Goal: Task Accomplishment & Management: Manage account settings

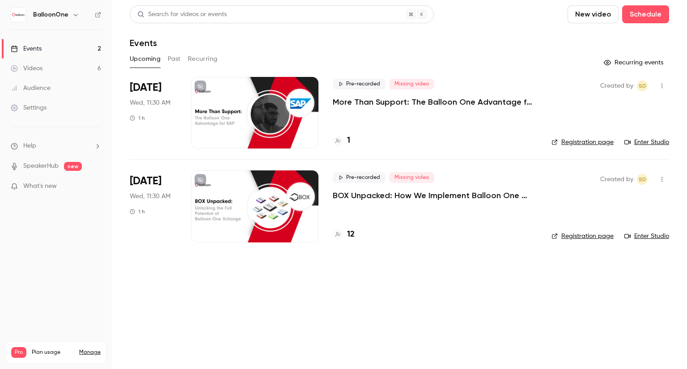
click at [395, 102] on p "More Than Support: The Balloon One Advantage for SAP" at bounding box center [435, 102] width 204 height 11
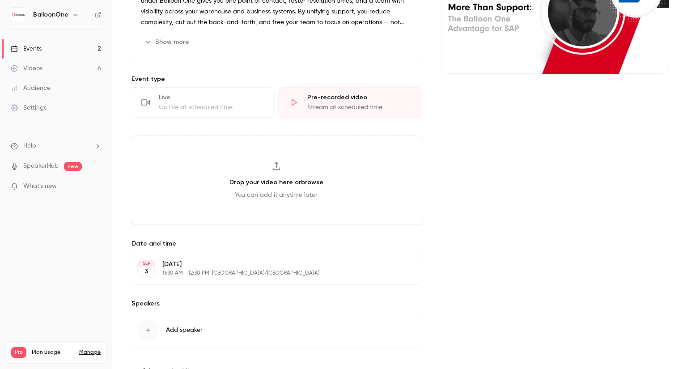
scroll to position [180, 0]
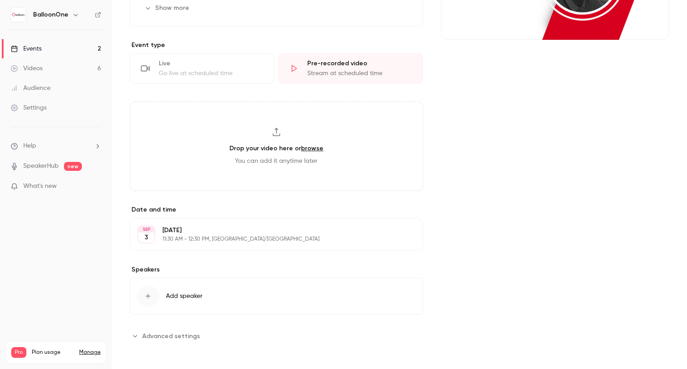
click at [174, 226] on p "Wednesday, September 3" at bounding box center [268, 230] width 213 height 9
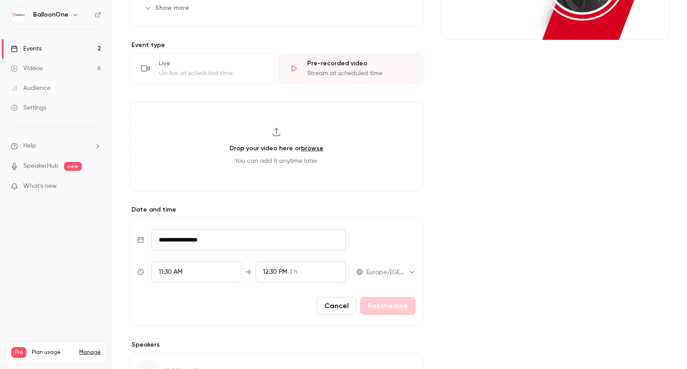
click at [336, 302] on button "Cancel" at bounding box center [337, 306] width 40 height 18
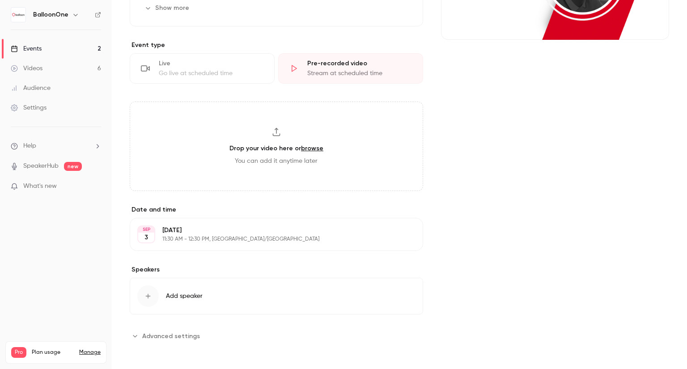
click at [267, 231] on p "Wednesday, September 3" at bounding box center [268, 230] width 213 height 9
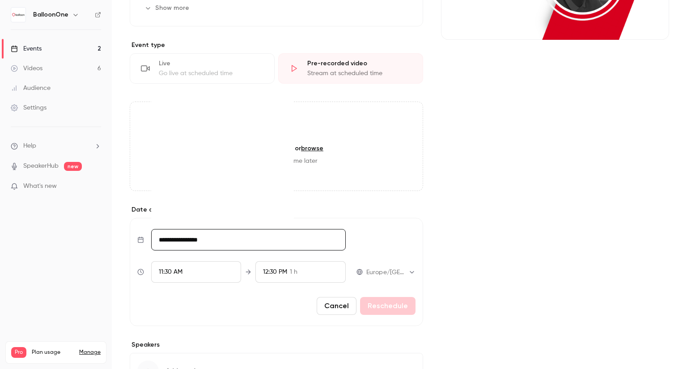
click at [231, 238] on input "**********" at bounding box center [248, 239] width 195 height 21
click at [321, 304] on button "Cancel" at bounding box center [337, 306] width 40 height 18
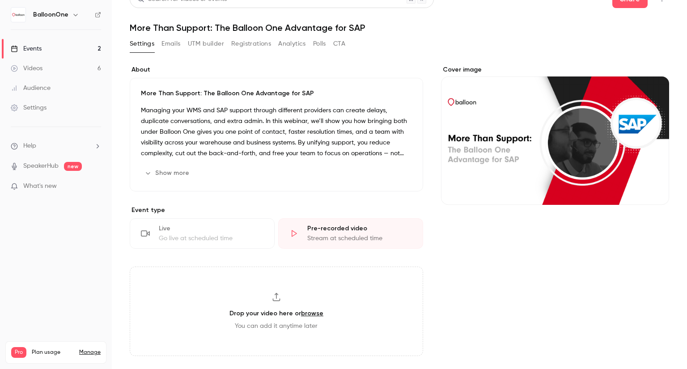
scroll to position [0, 0]
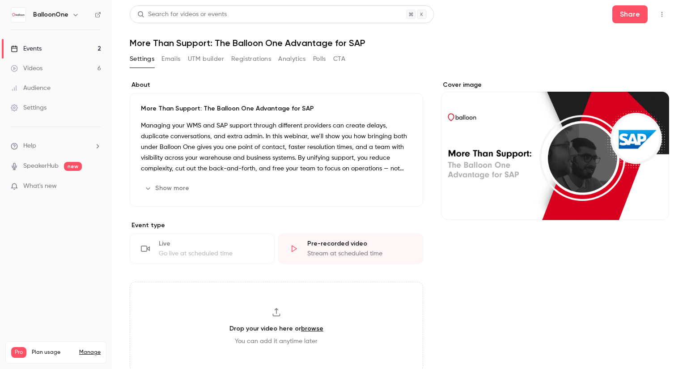
click at [655, 10] on button "button" at bounding box center [662, 14] width 14 height 14
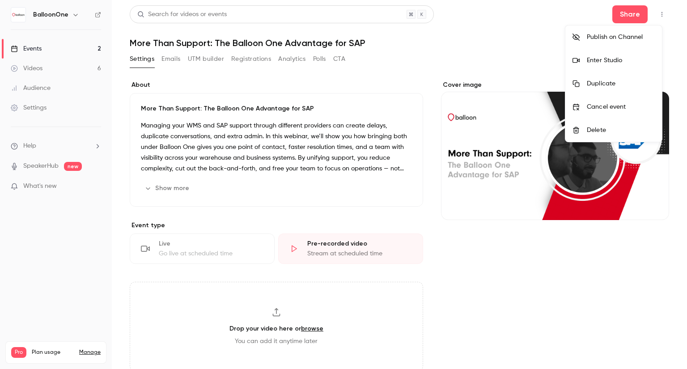
click at [619, 98] on li "Cancel event" at bounding box center [613, 106] width 97 height 23
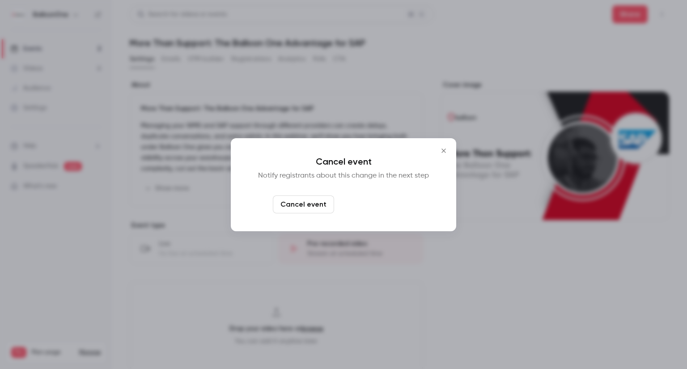
click at [382, 199] on button "Cancel and notify" at bounding box center [376, 204] width 77 height 18
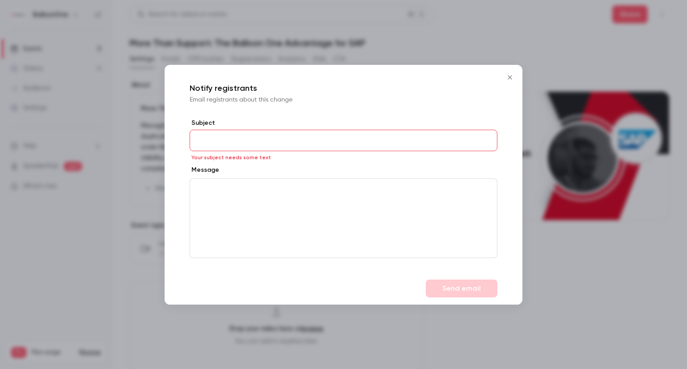
click at [511, 81] on button "Close" at bounding box center [510, 77] width 18 height 18
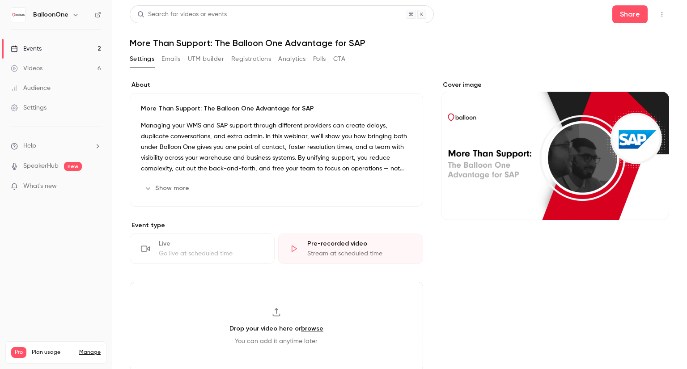
click at [655, 11] on button "button" at bounding box center [662, 14] width 14 height 14
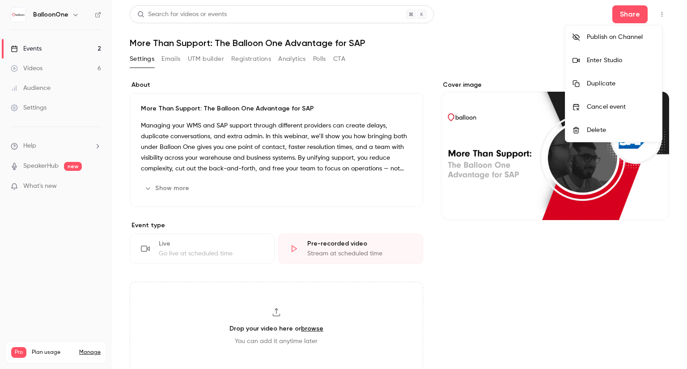
click at [603, 114] on li "Cancel event" at bounding box center [613, 106] width 97 height 23
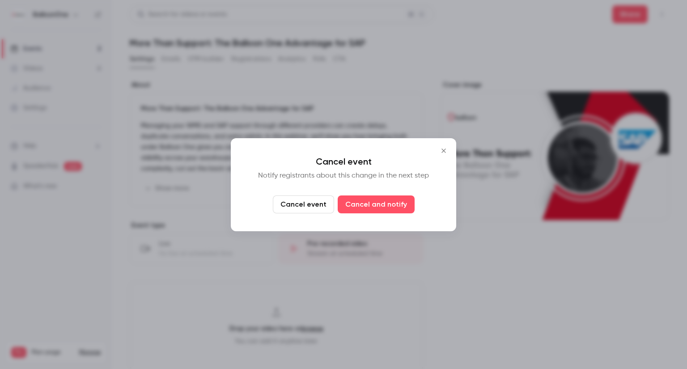
click at [296, 205] on button "Cancel event" at bounding box center [303, 204] width 61 height 18
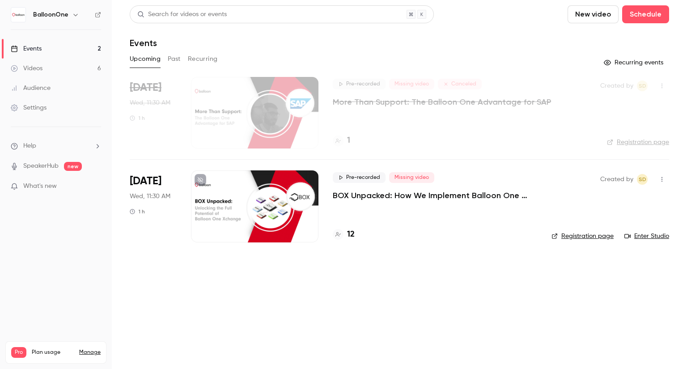
click at [379, 198] on p "BOX Unpacked: How We Implement Balloon One Xchange (BOX)—Our Proven Project Met…" at bounding box center [435, 195] width 204 height 11
click at [605, 235] on link "Registration page" at bounding box center [583, 236] width 62 height 9
click at [347, 236] on h4 "12" at bounding box center [351, 235] width 8 height 12
